Goal: Information Seeking & Learning: Learn about a topic

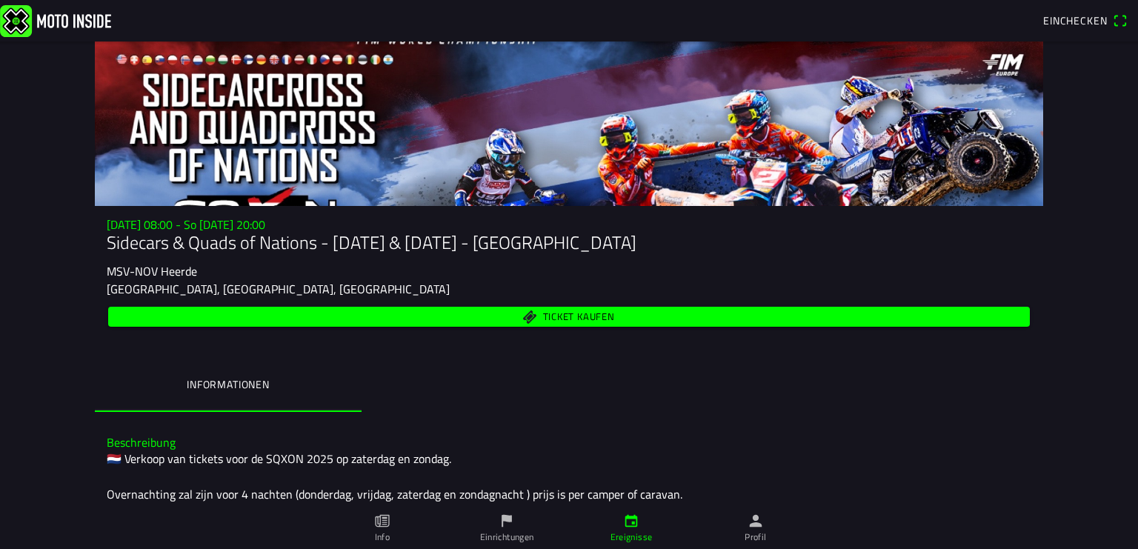
scroll to position [110, 0]
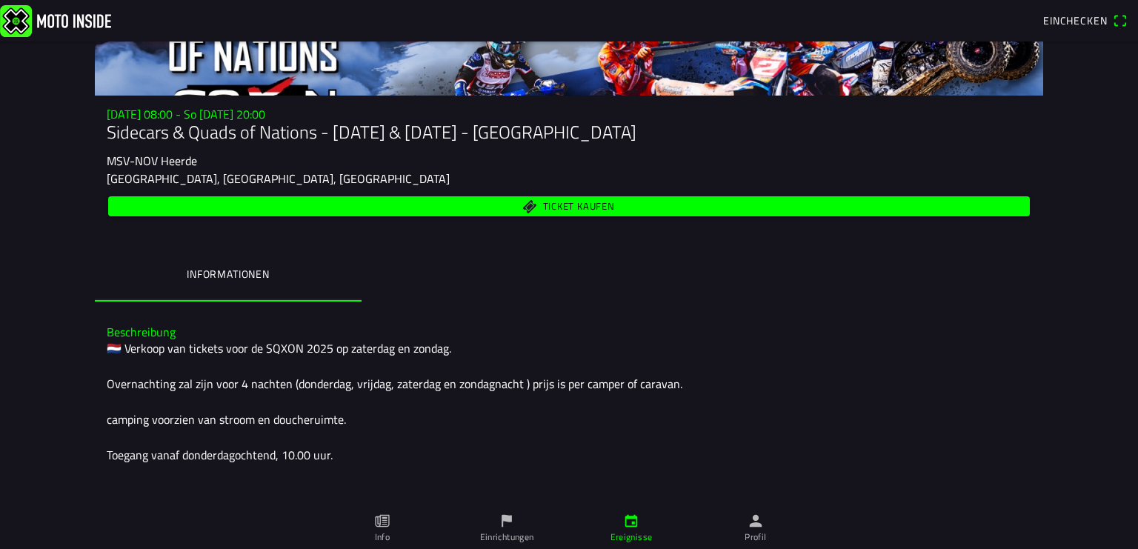
click at [382, 524] on icon "paper" at bounding box center [383, 521] width 5 height 8
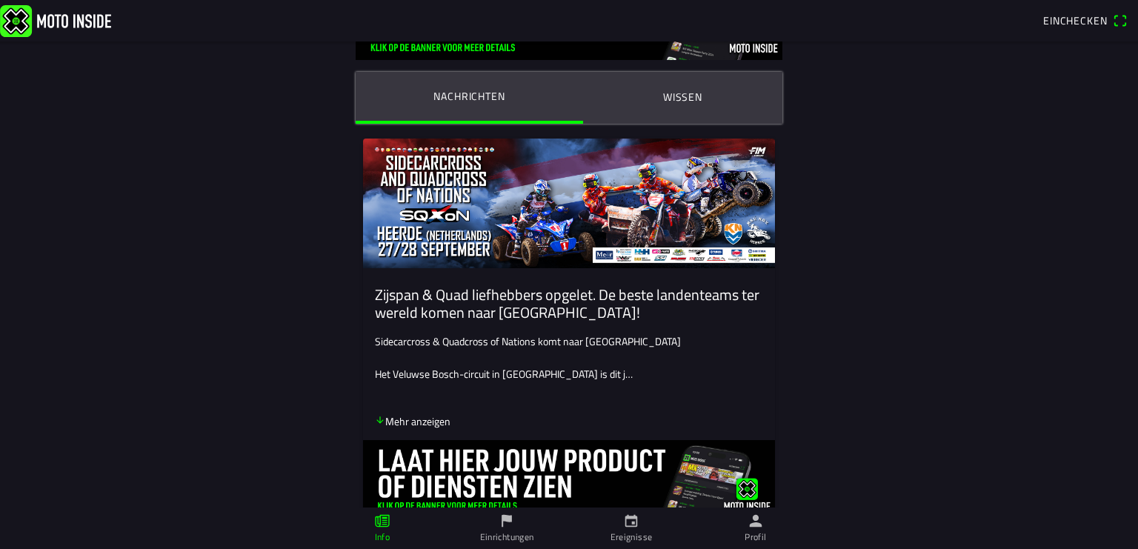
scroll to position [110, 0]
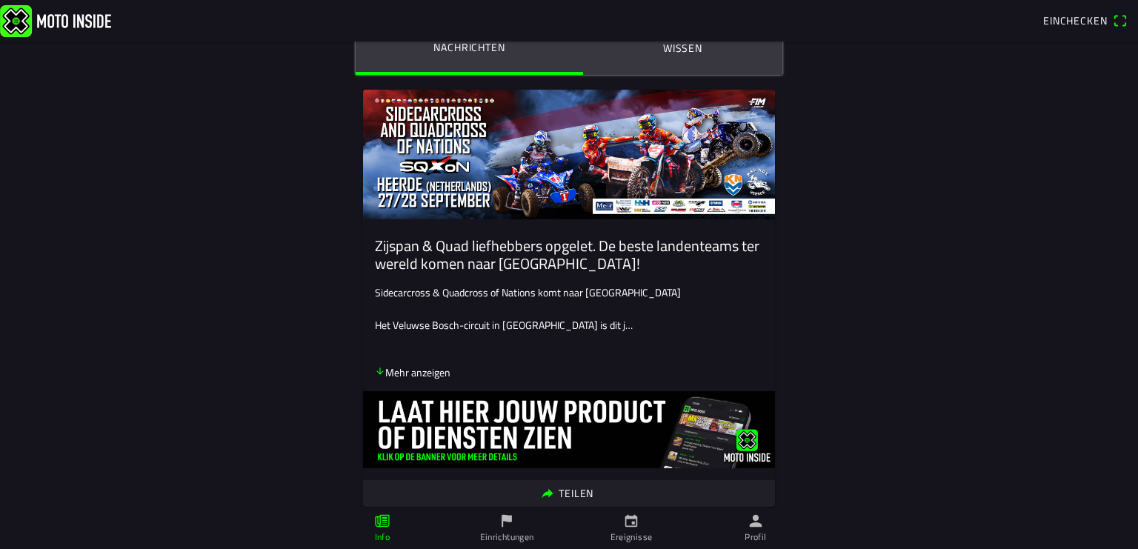
click at [375, 372] on icon "arrow down" at bounding box center [380, 371] width 10 height 10
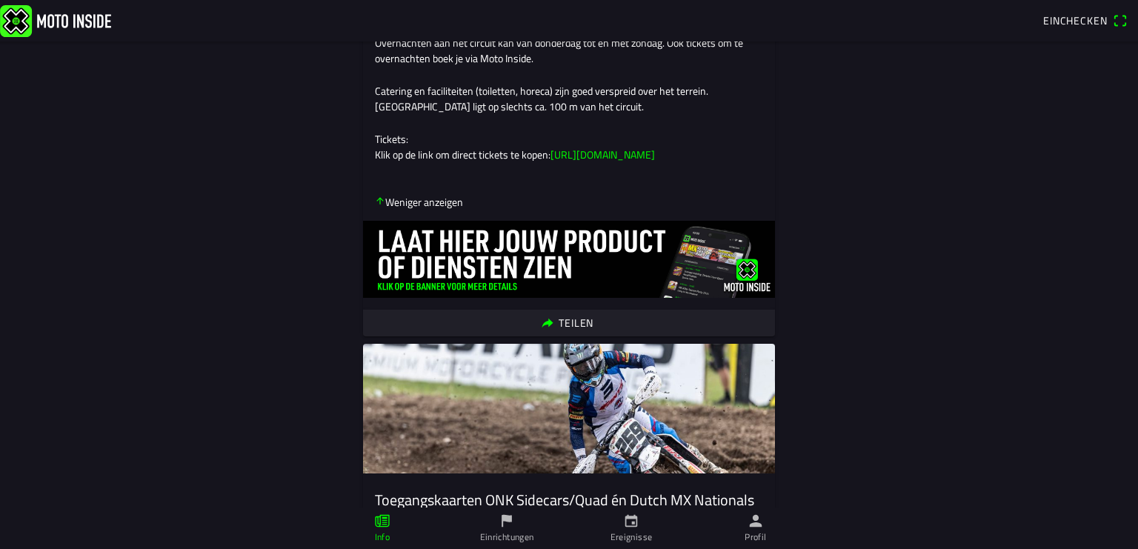
scroll to position [551, 0]
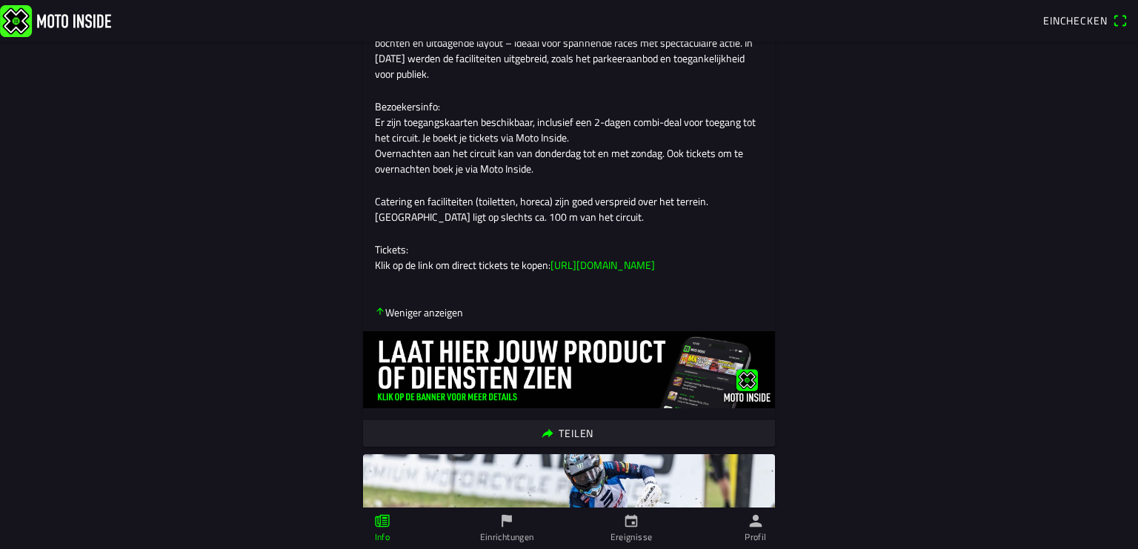
click at [595, 273] on link "[URL][DOMAIN_NAME]" at bounding box center [602, 265] width 104 height 16
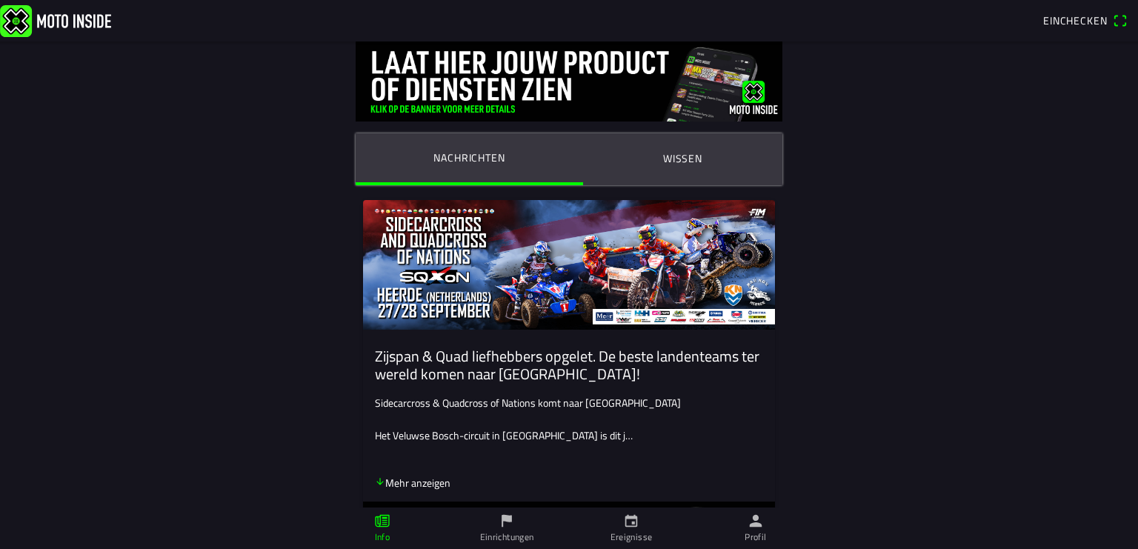
click at [674, 152] on ion-label "Wissen" at bounding box center [682, 158] width 39 height 16
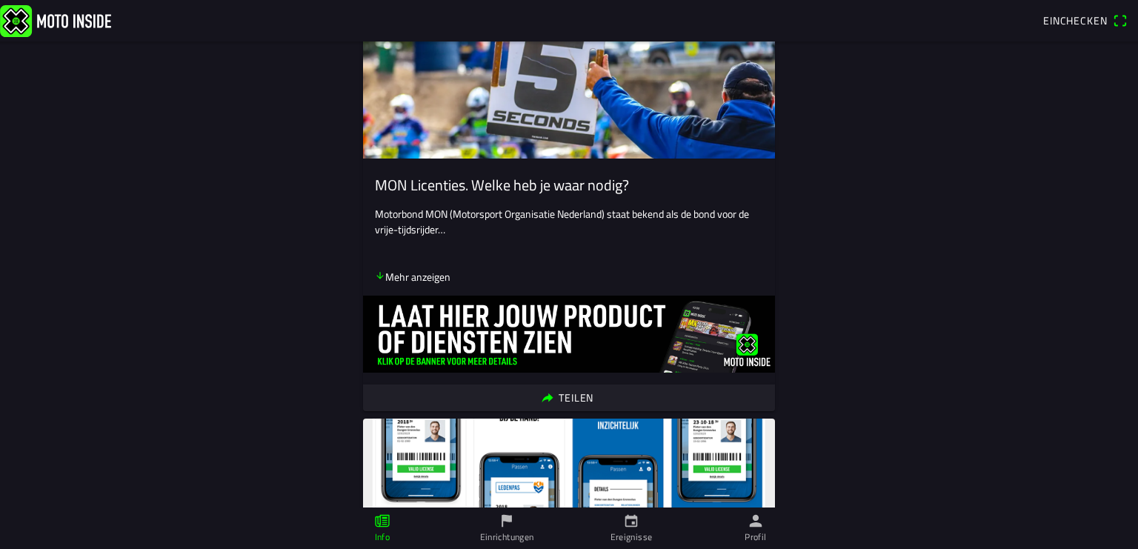
scroll to position [221, 0]
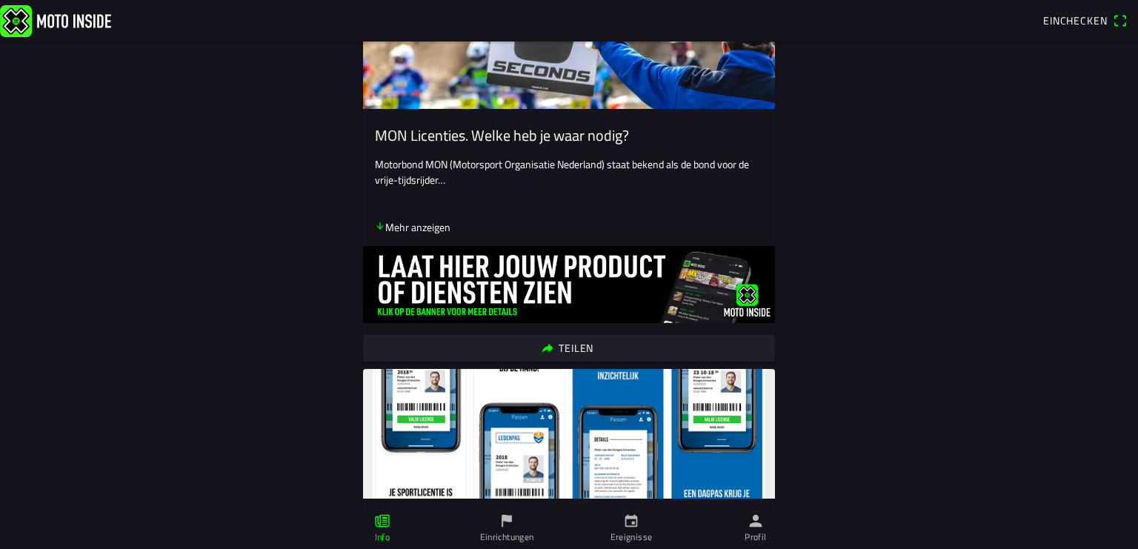
click at [375, 229] on icon "arrow down" at bounding box center [380, 226] width 10 height 10
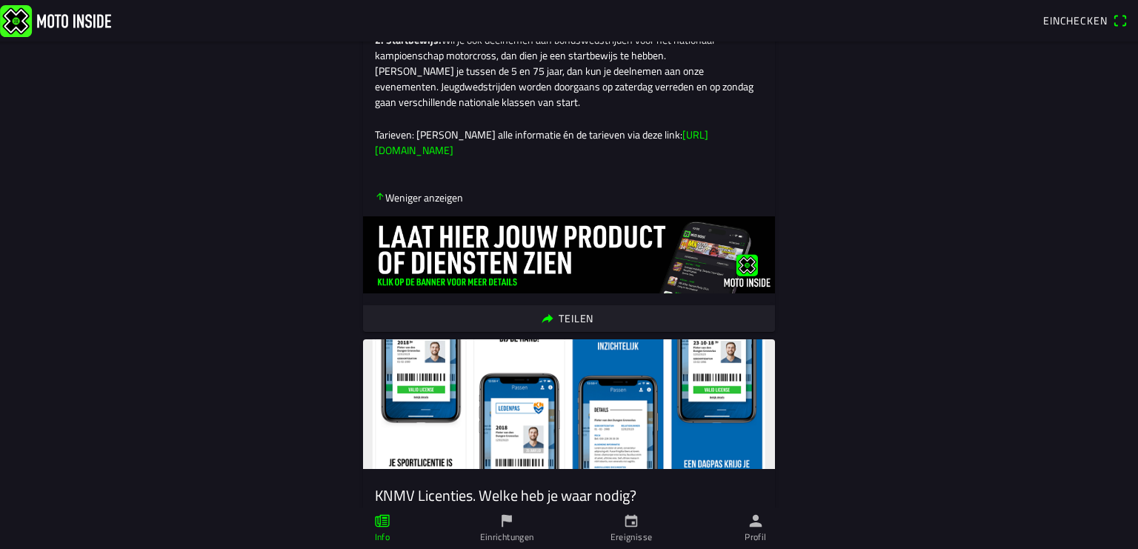
scroll to position [551, 0]
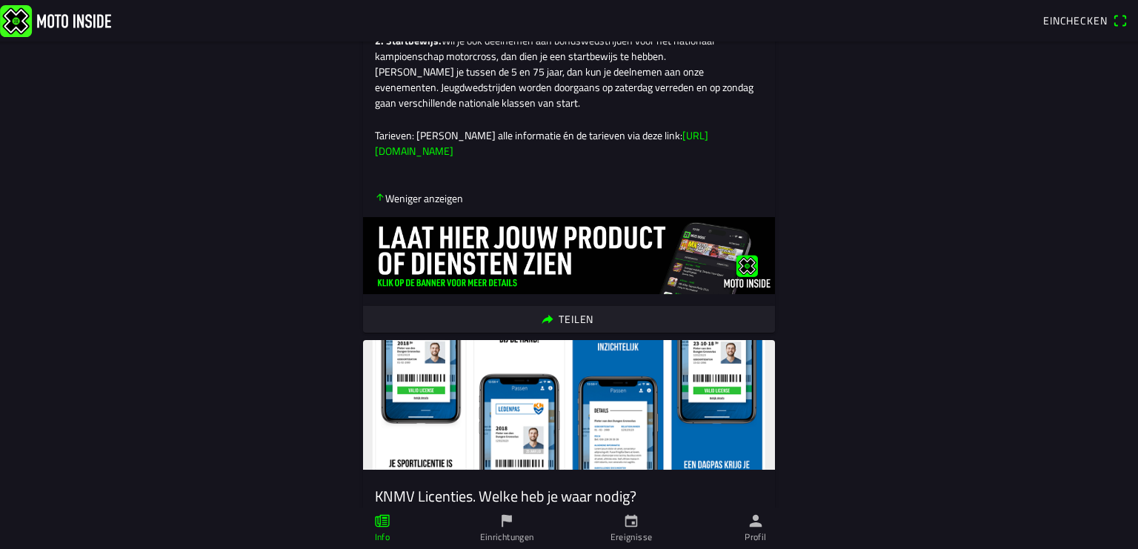
click at [375, 202] on icon "arrow down" at bounding box center [380, 197] width 10 height 10
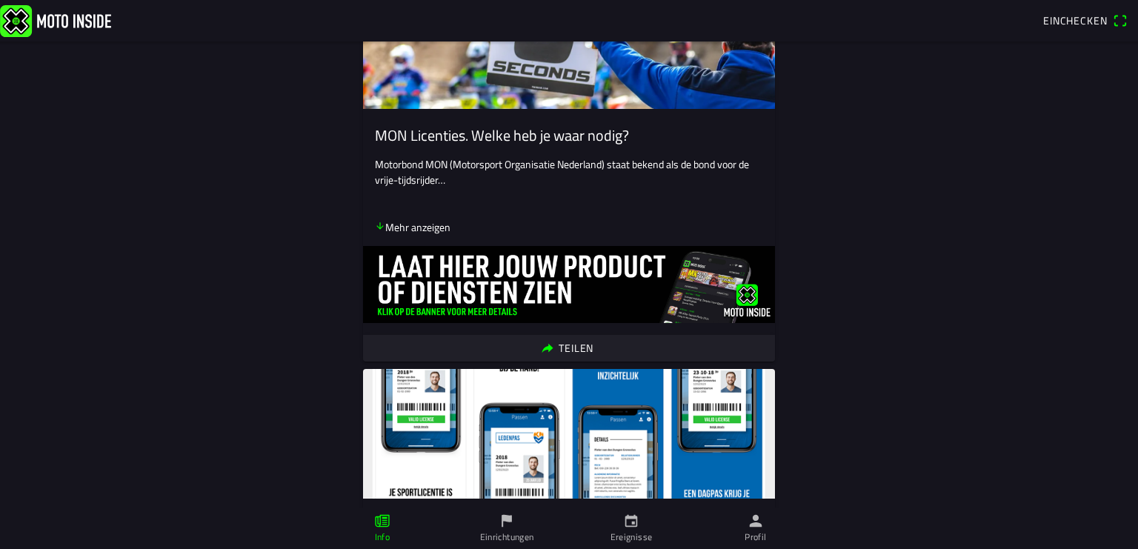
scroll to position [0, 0]
